Goal: Transaction & Acquisition: Book appointment/travel/reservation

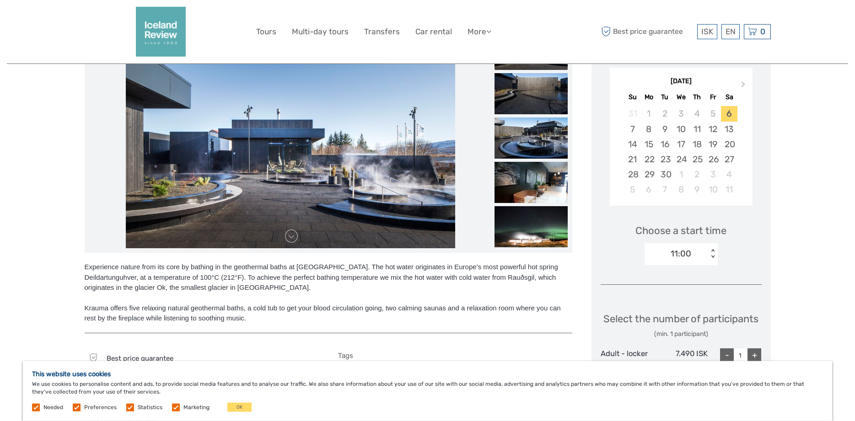
scroll to position [140, 0]
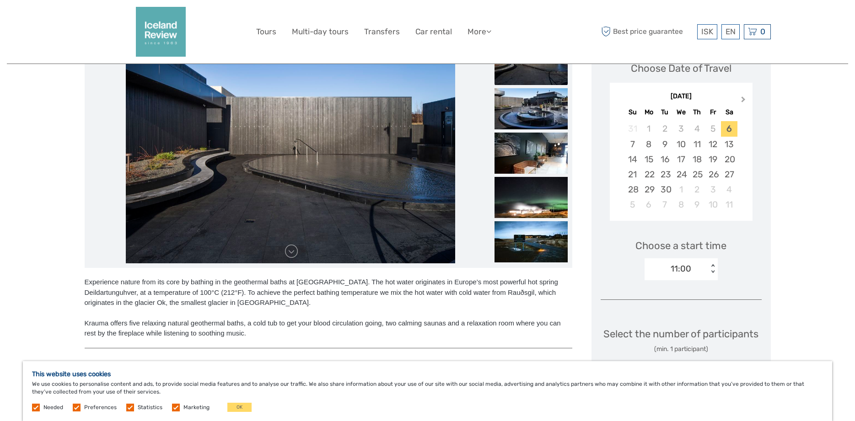
click at [741, 102] on button "Next Month" at bounding box center [744, 101] width 15 height 15
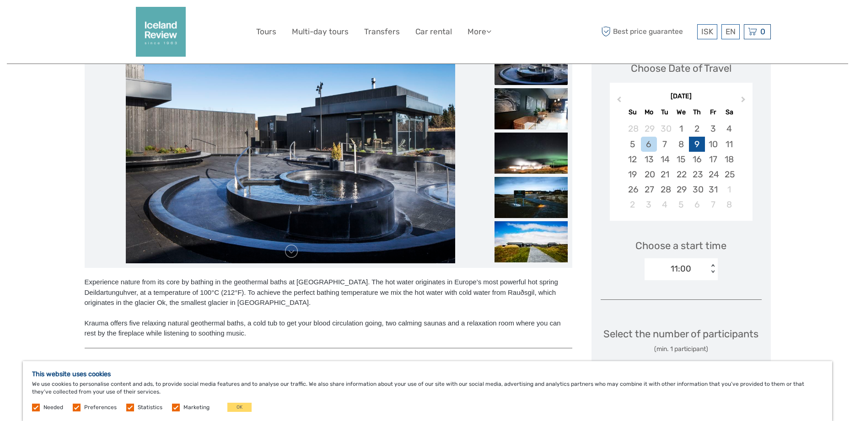
click at [703, 146] on div "9" at bounding box center [697, 144] width 16 height 15
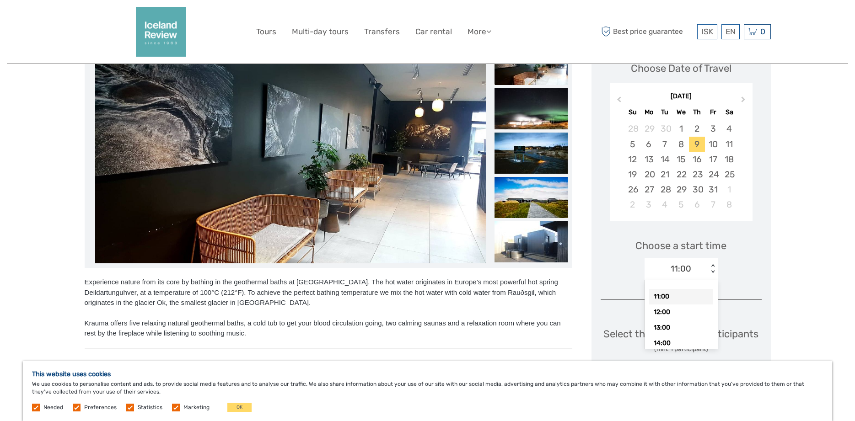
click at [716, 269] on div "< >" at bounding box center [713, 269] width 8 height 10
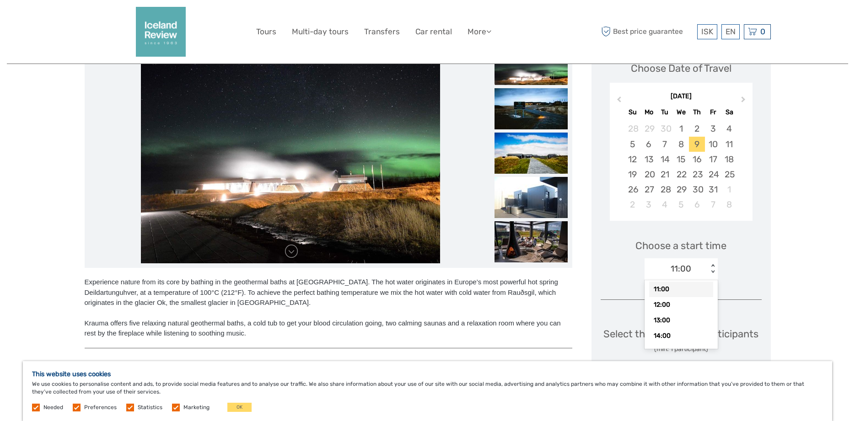
scroll to position [0, 0]
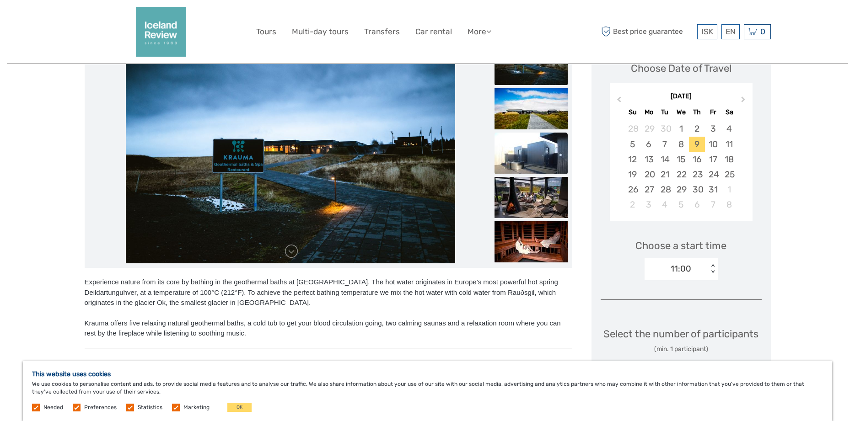
click at [544, 162] on img at bounding box center [530, 153] width 73 height 41
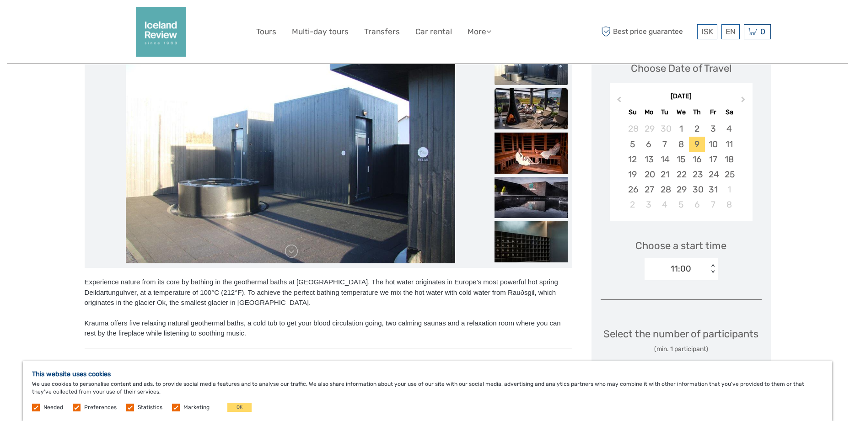
click at [545, 161] on img at bounding box center [530, 153] width 73 height 41
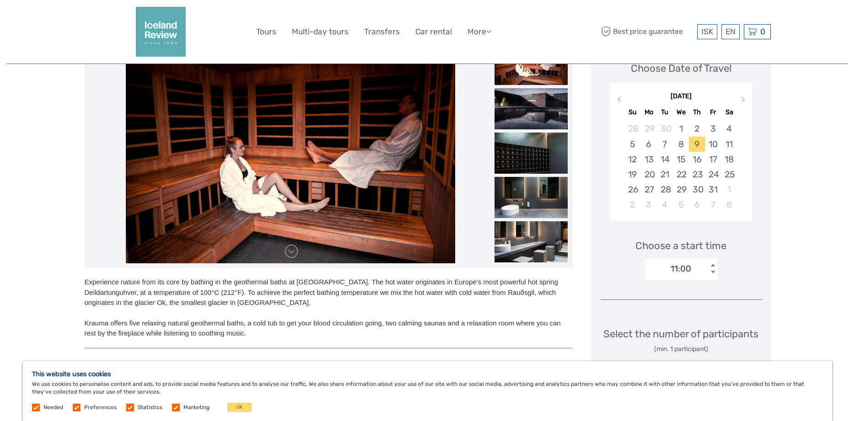
click at [545, 161] on img at bounding box center [530, 153] width 73 height 41
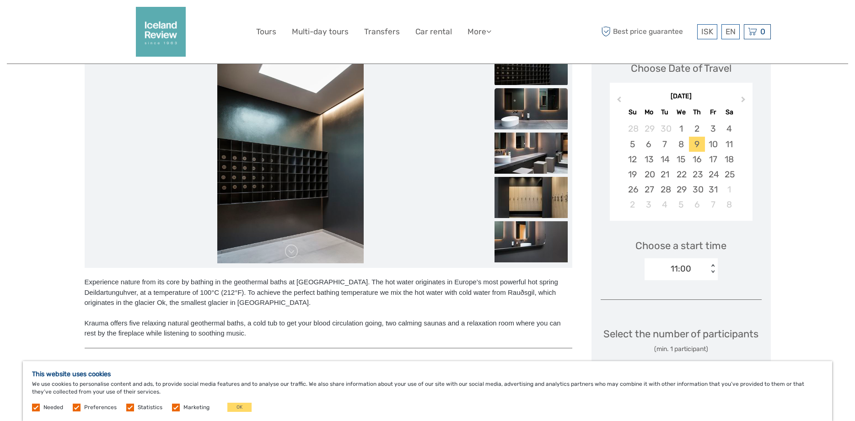
click at [539, 115] on img at bounding box center [530, 108] width 73 height 41
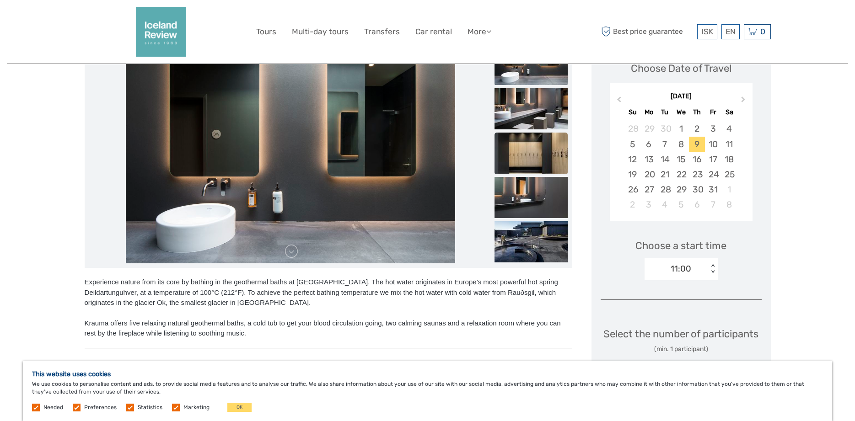
click at [540, 149] on img at bounding box center [530, 153] width 73 height 41
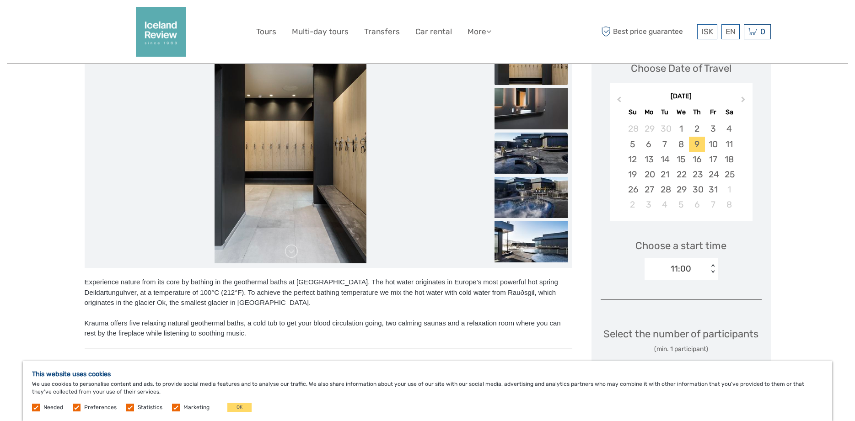
click at [532, 154] on img at bounding box center [530, 153] width 73 height 41
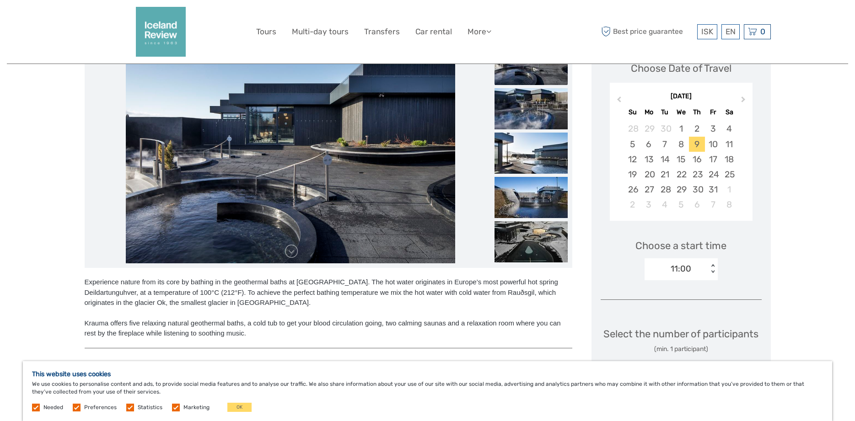
click at [532, 154] on img at bounding box center [530, 153] width 73 height 41
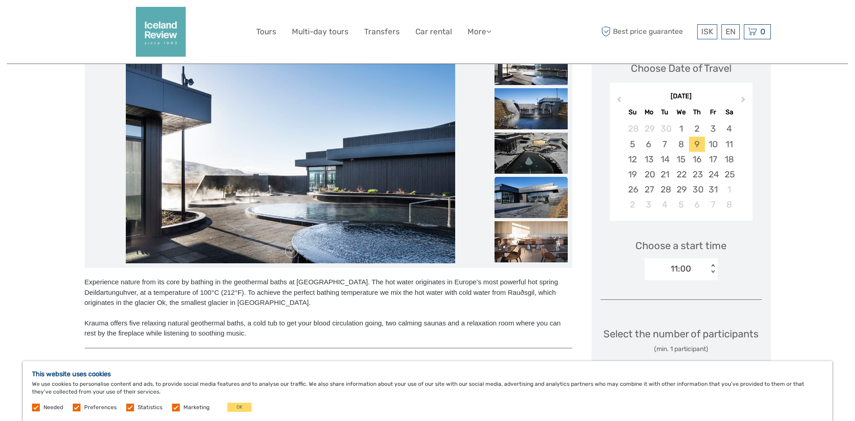
click at [531, 189] on img at bounding box center [530, 197] width 73 height 41
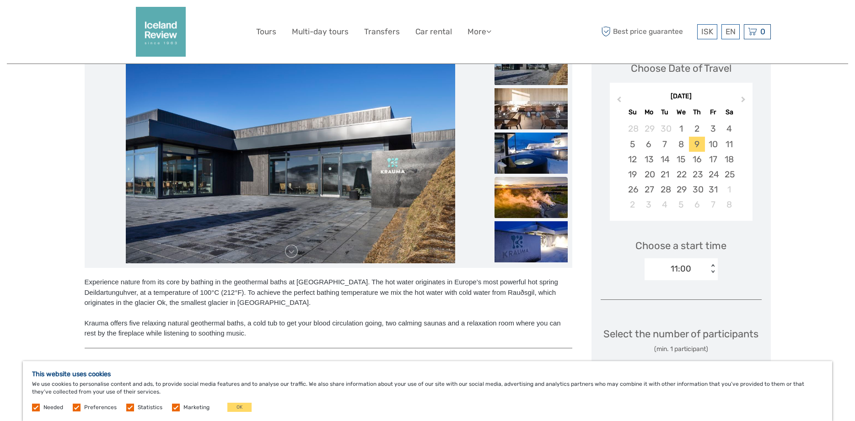
click at [535, 205] on img at bounding box center [530, 197] width 73 height 41
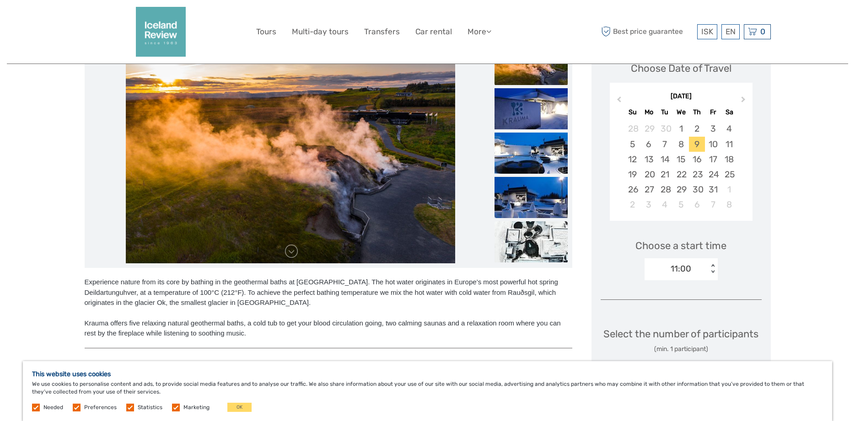
click at [533, 234] on img at bounding box center [530, 241] width 73 height 41
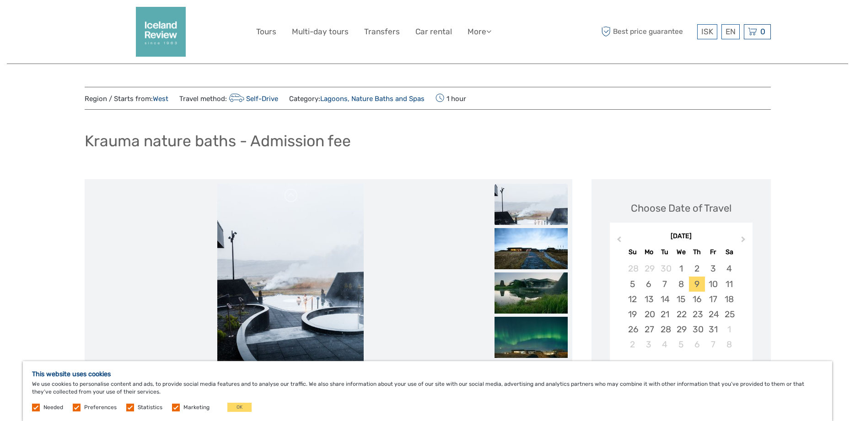
click at [268, 100] on link "Self-Drive" at bounding box center [253, 99] width 52 height 8
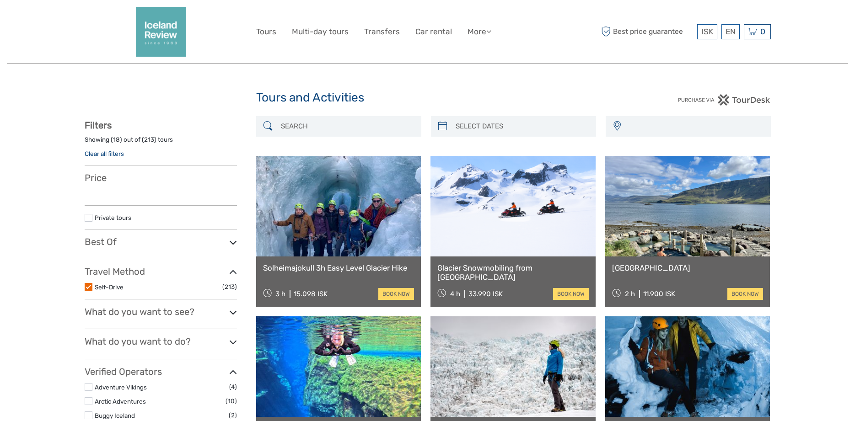
select select
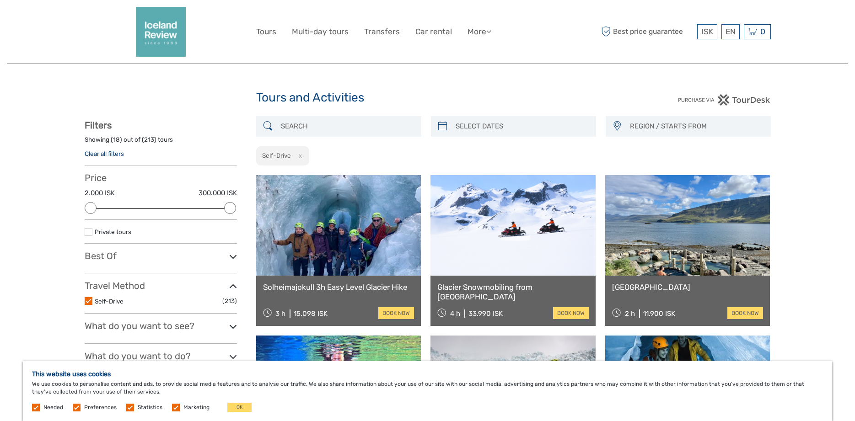
click at [232, 290] on icon at bounding box center [233, 286] width 8 height 12
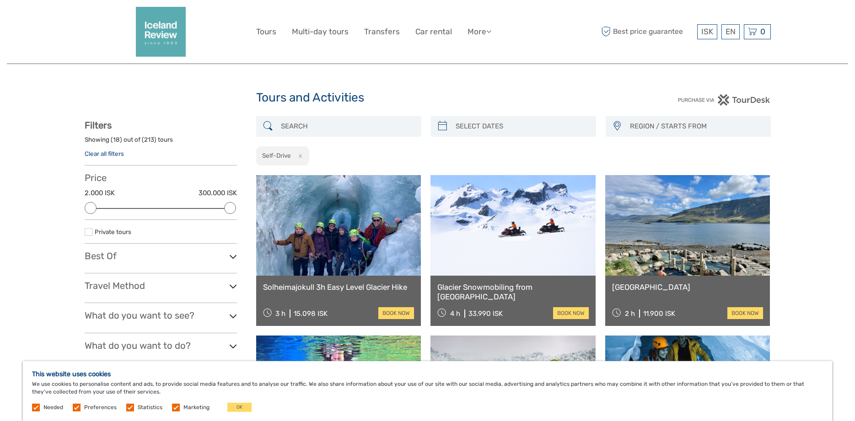
click at [232, 290] on icon at bounding box center [233, 286] width 8 height 12
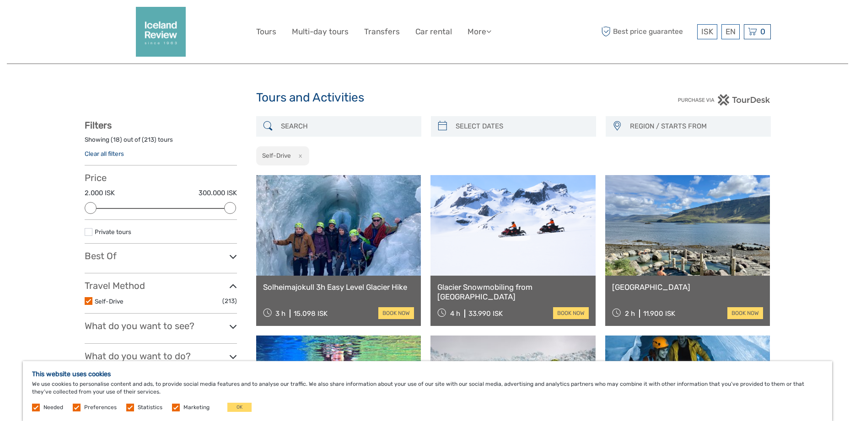
click at [231, 255] on icon at bounding box center [233, 257] width 8 height 12
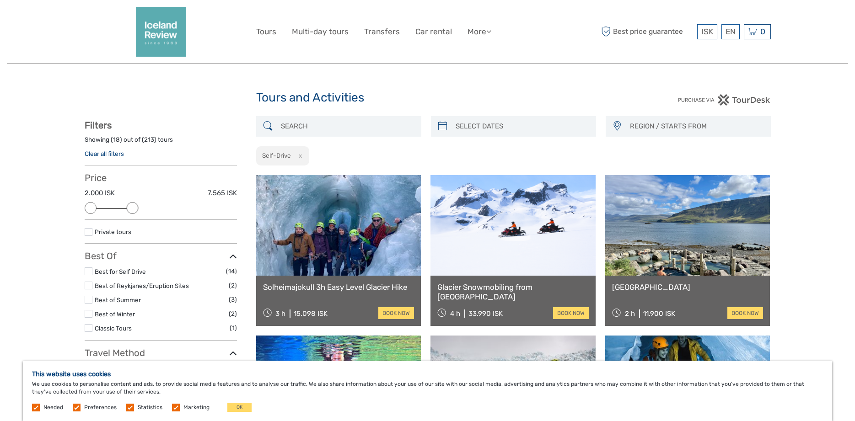
drag, startPoint x: 231, startPoint y: 207, endPoint x: 137, endPoint y: 203, distance: 93.4
click at [137, 203] on div "Price 2.000 ISK 7.565 ISK Clear" at bounding box center [161, 196] width 152 height 48
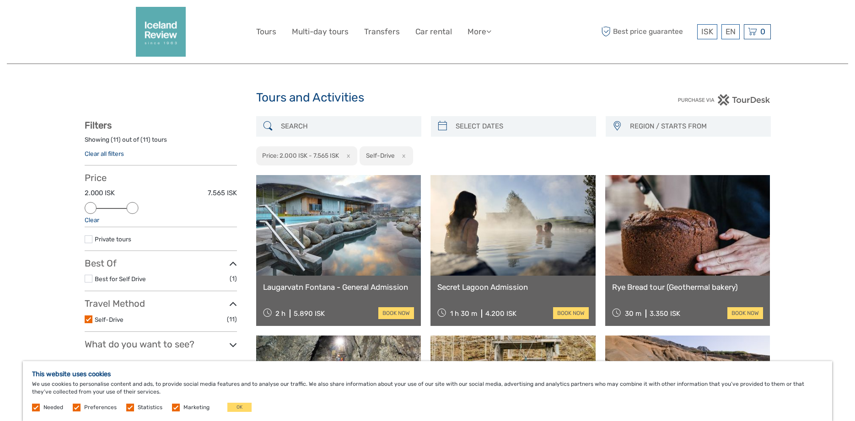
click at [86, 320] on label at bounding box center [89, 320] width 8 height 8
click at [0, 0] on input "checkbox" at bounding box center [0, 0] width 0 height 0
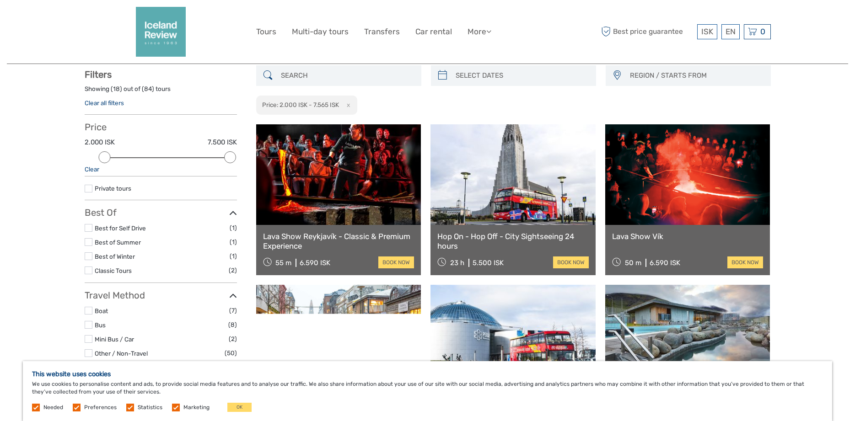
scroll to position [52, 0]
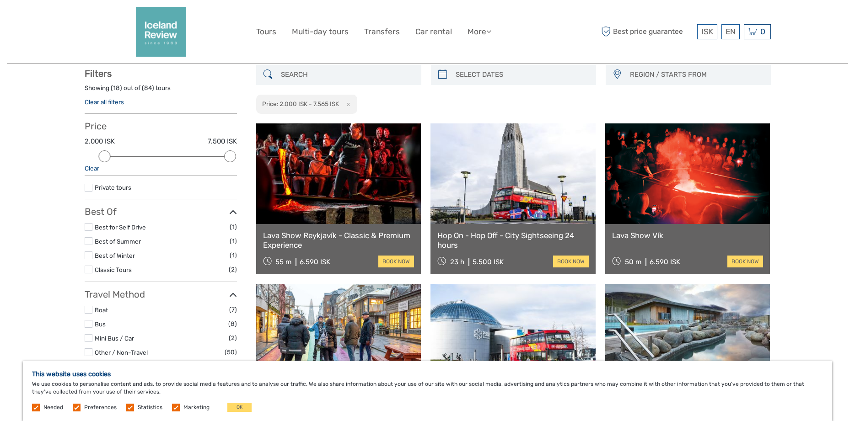
click at [89, 257] on label at bounding box center [89, 256] width 8 height 8
click at [0, 0] on input "checkbox" at bounding box center [0, 0] width 0 height 0
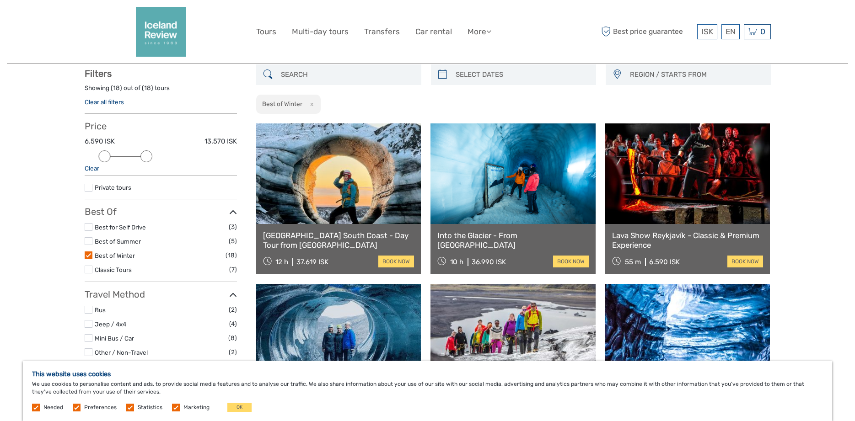
drag, startPoint x: 226, startPoint y: 156, endPoint x: 146, endPoint y: 156, distance: 80.1
click at [146, 156] on div at bounding box center [146, 156] width 12 height 12
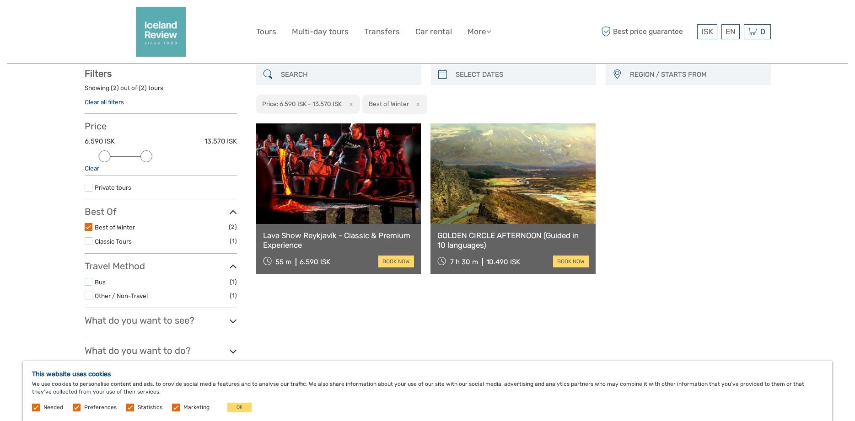
click at [86, 242] on label at bounding box center [89, 241] width 8 height 8
click at [0, 0] on input "checkbox" at bounding box center [0, 0] width 0 height 0
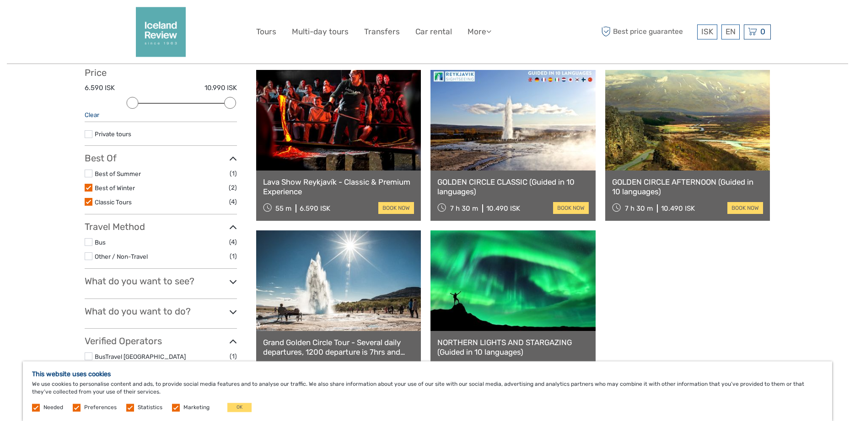
scroll to position [145, 0]
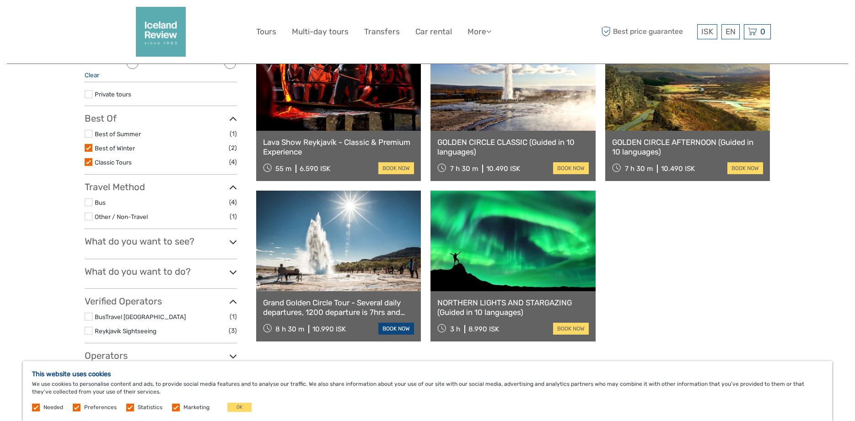
click at [392, 328] on link "book now" at bounding box center [396, 329] width 36 height 12
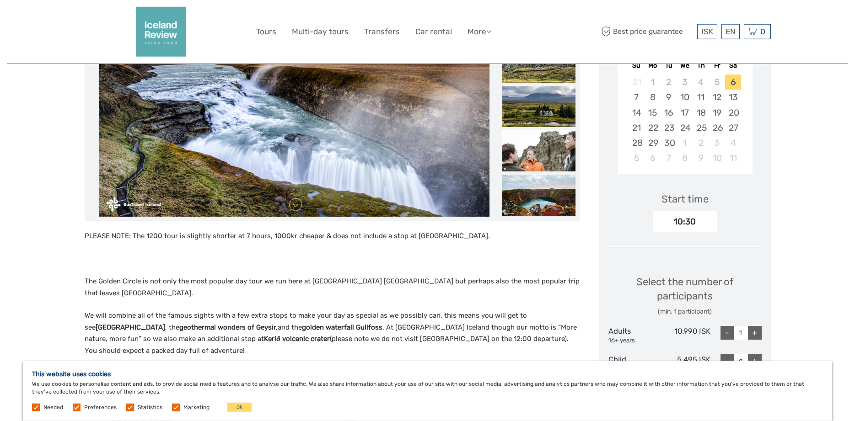
scroll to position [233, 0]
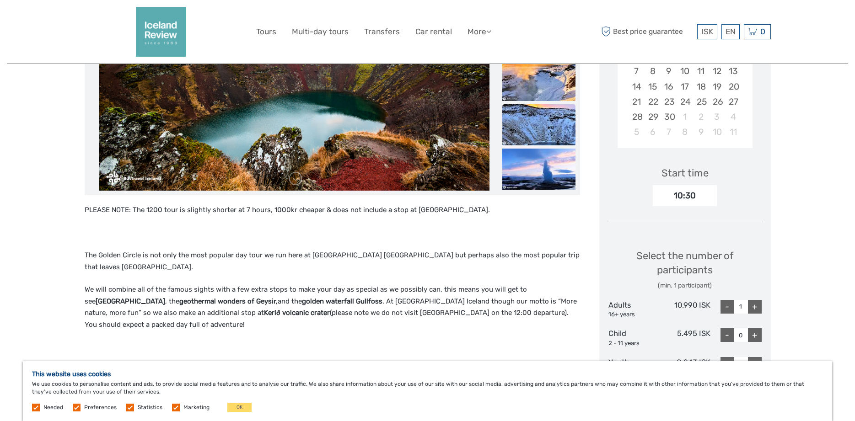
click at [541, 132] on img at bounding box center [538, 124] width 73 height 41
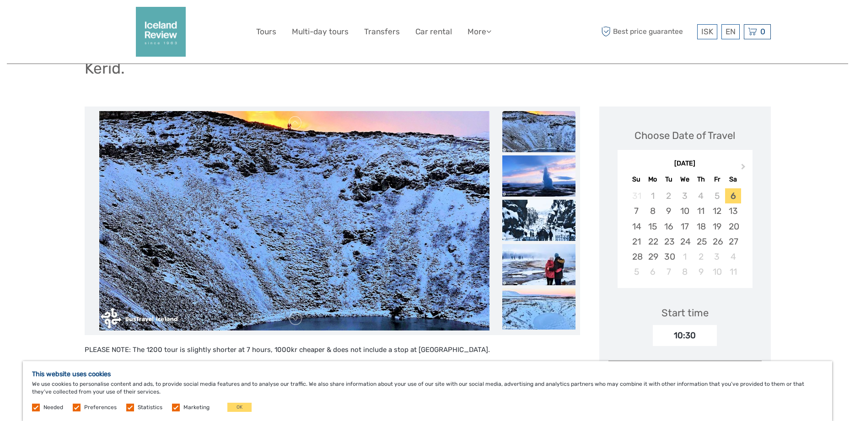
scroll to position [47, 0]
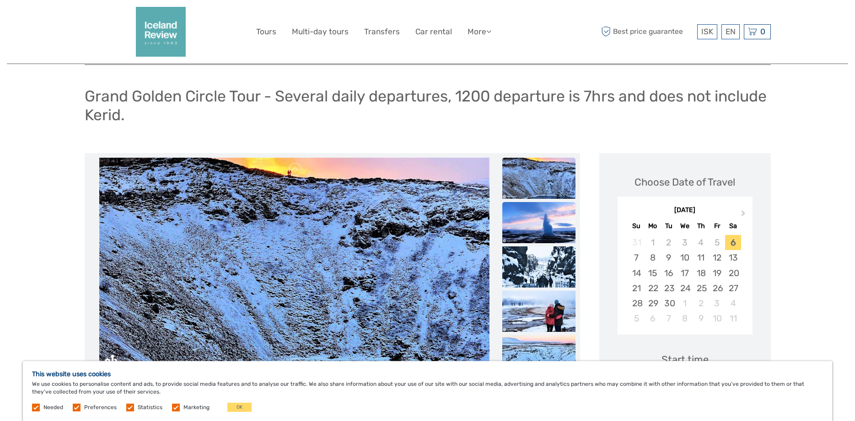
click at [548, 228] on img at bounding box center [538, 222] width 73 height 41
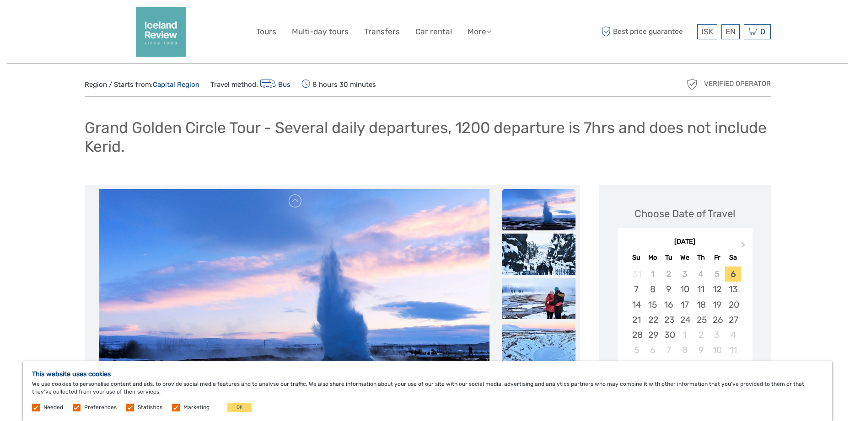
scroll to position [0, 0]
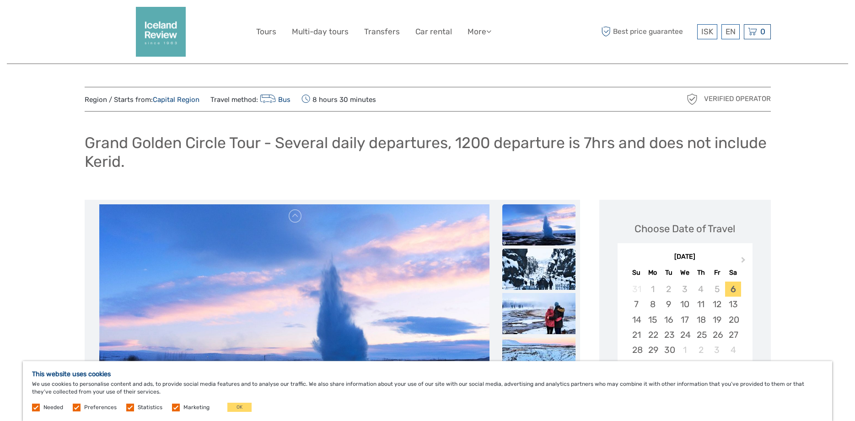
click at [544, 266] on img at bounding box center [538, 269] width 73 height 41
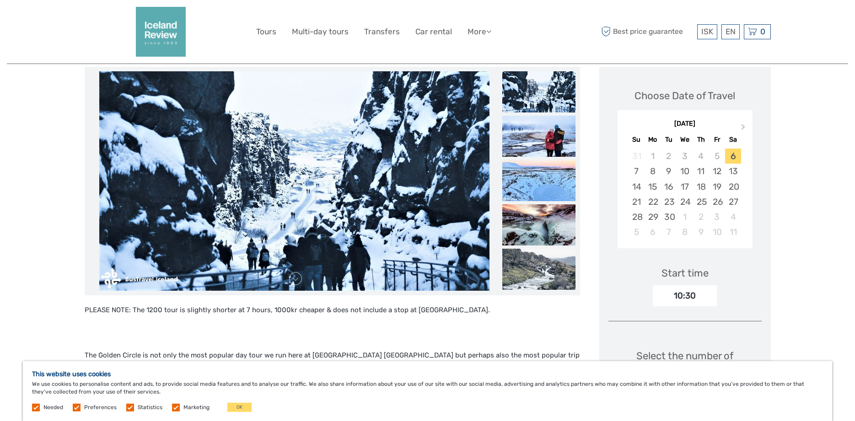
scroll to position [140, 0]
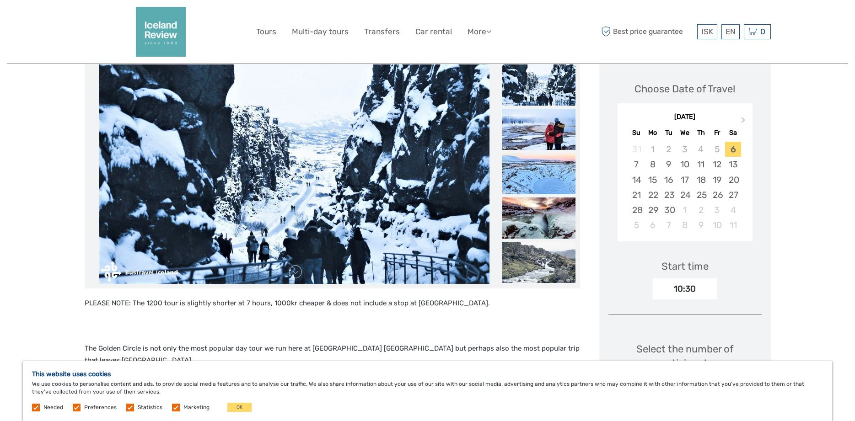
click at [552, 189] on img at bounding box center [538, 173] width 73 height 41
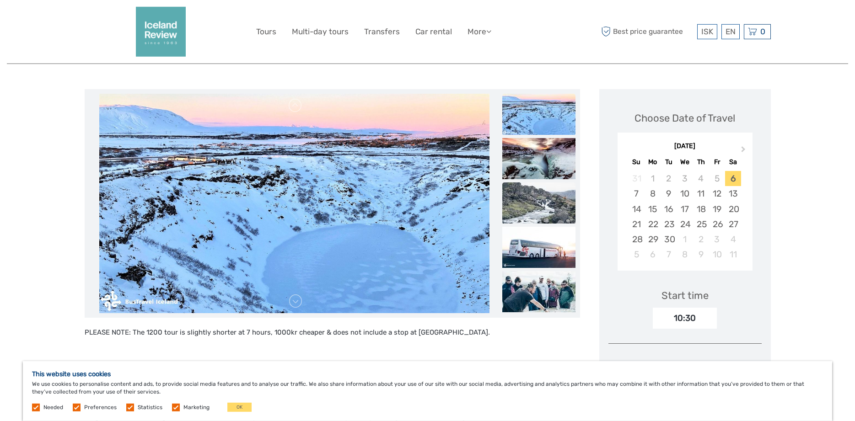
scroll to position [47, 0]
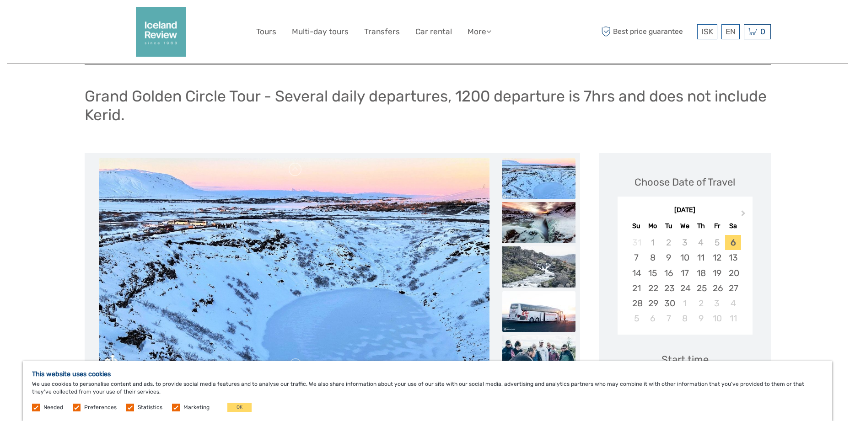
click at [534, 306] on img at bounding box center [538, 311] width 73 height 41
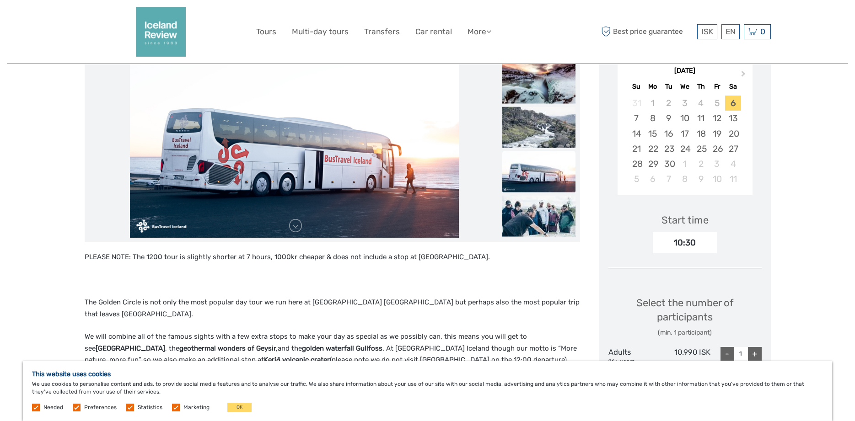
scroll to position [187, 0]
click at [542, 224] on img at bounding box center [538, 215] width 73 height 41
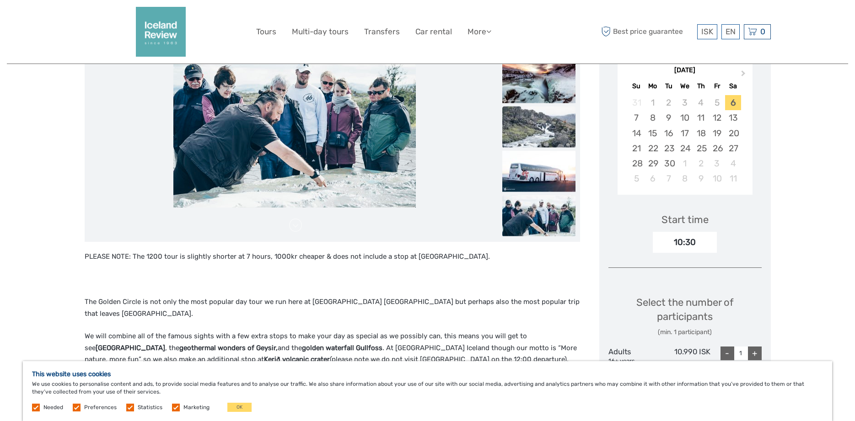
click at [553, 139] on img at bounding box center [538, 127] width 73 height 41
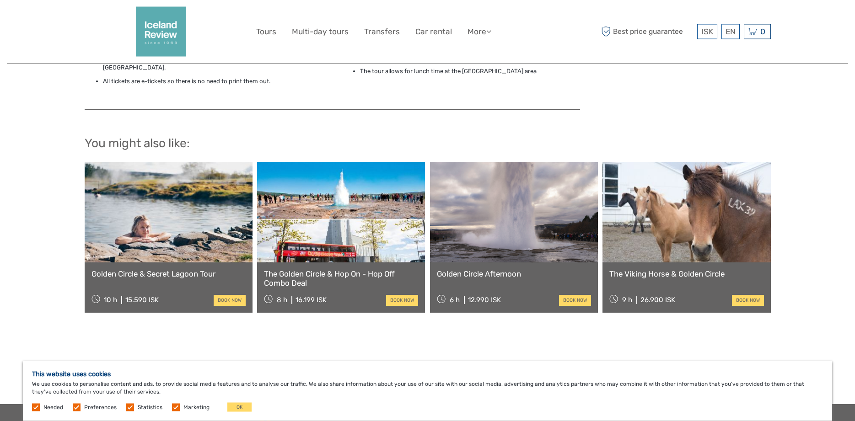
scroll to position [840, 0]
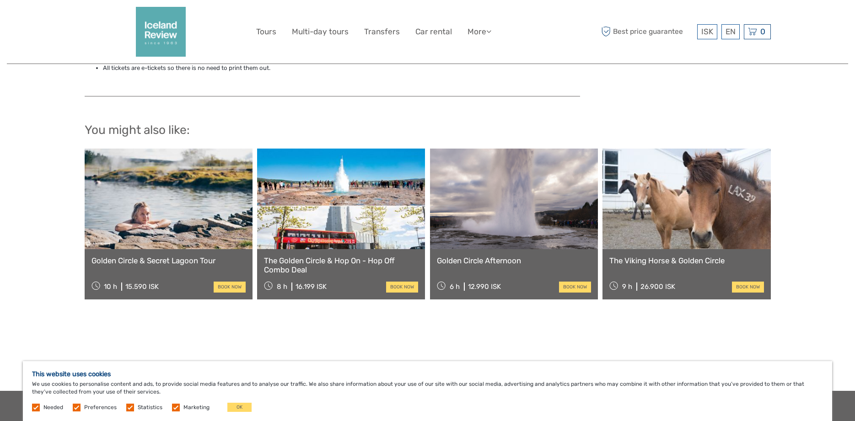
click at [353, 256] on link "The Golden Circle & Hop On - Hop Off Combo Deal" at bounding box center [341, 265] width 154 height 19
